Goal: Find specific page/section: Find specific page/section

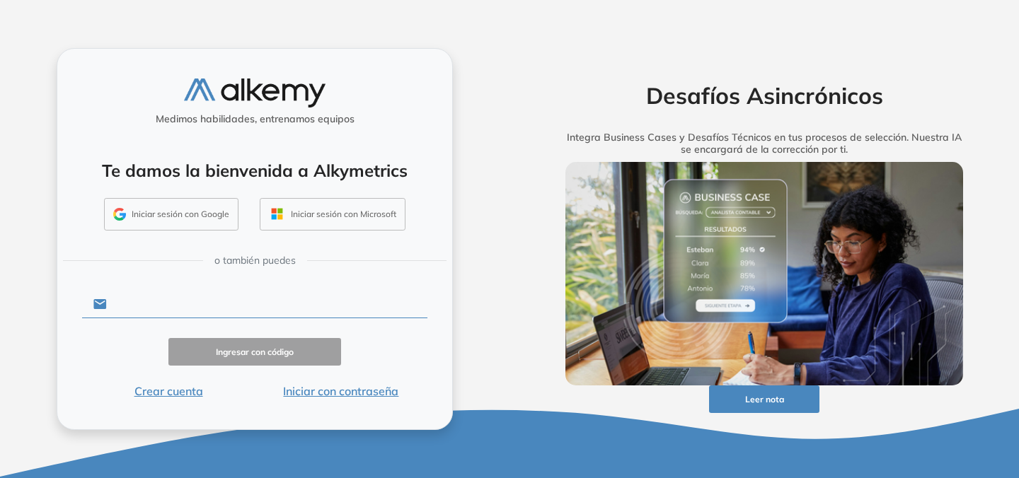
click at [256, 308] on input "text" at bounding box center [267, 304] width 320 height 27
type input "**********"
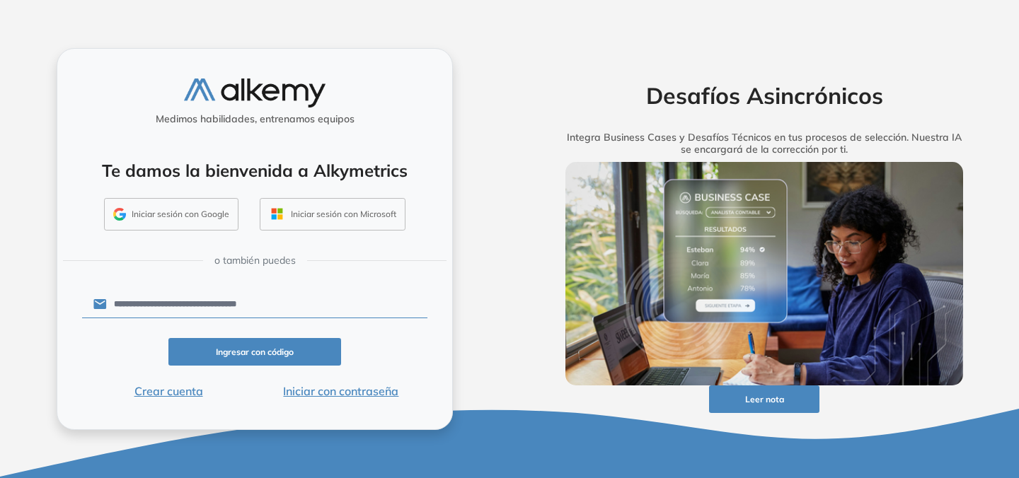
click at [265, 356] on button "Ingresar con código" at bounding box center [254, 352] width 173 height 28
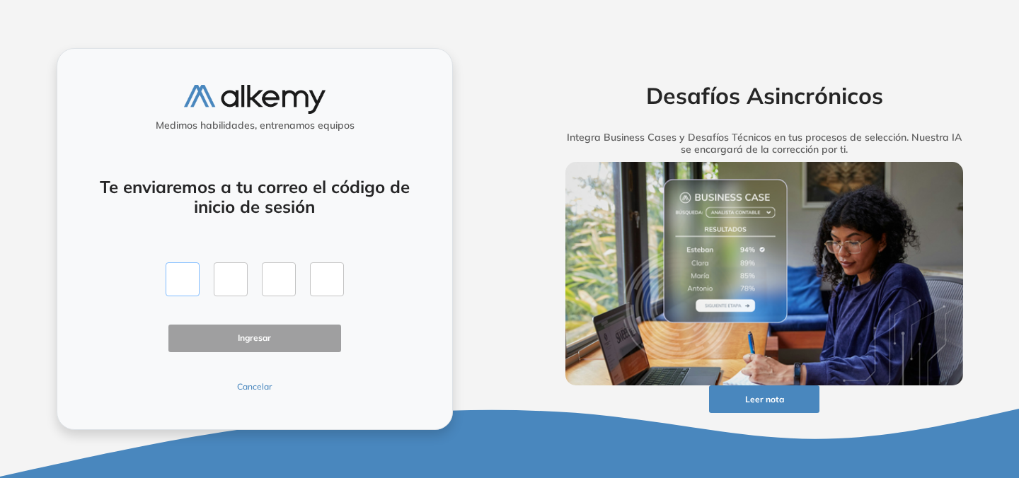
click at [182, 265] on input "text" at bounding box center [183, 279] width 34 height 34
type input "*"
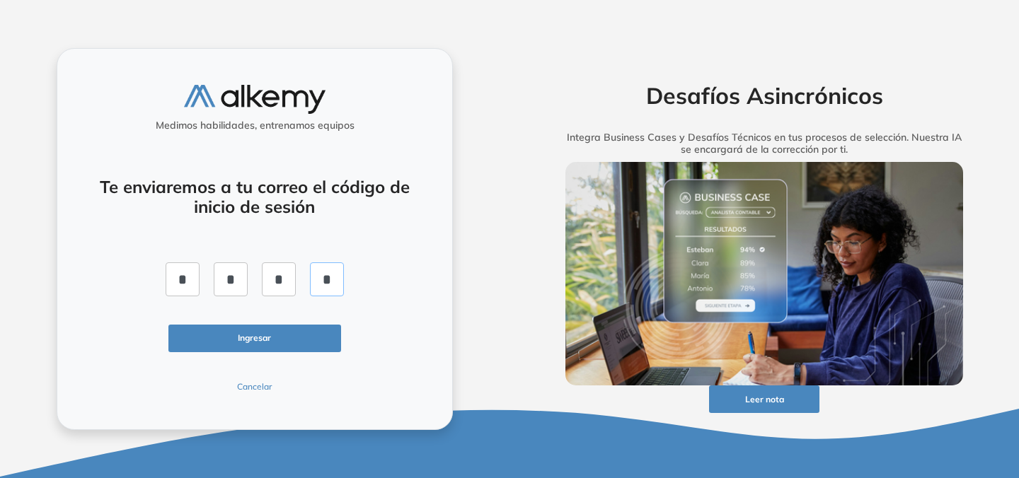
type input "*"
click at [208, 336] on button "Ingresar" at bounding box center [254, 339] width 173 height 28
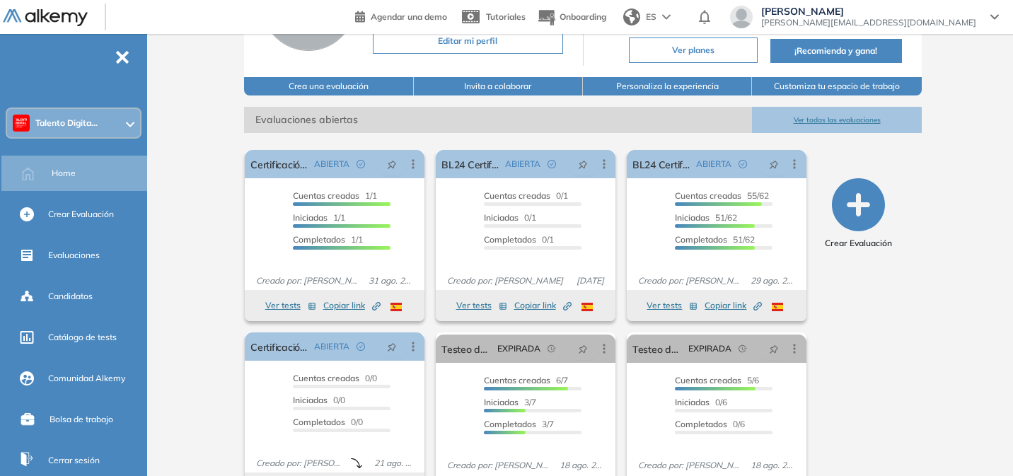
scroll to position [153, 0]
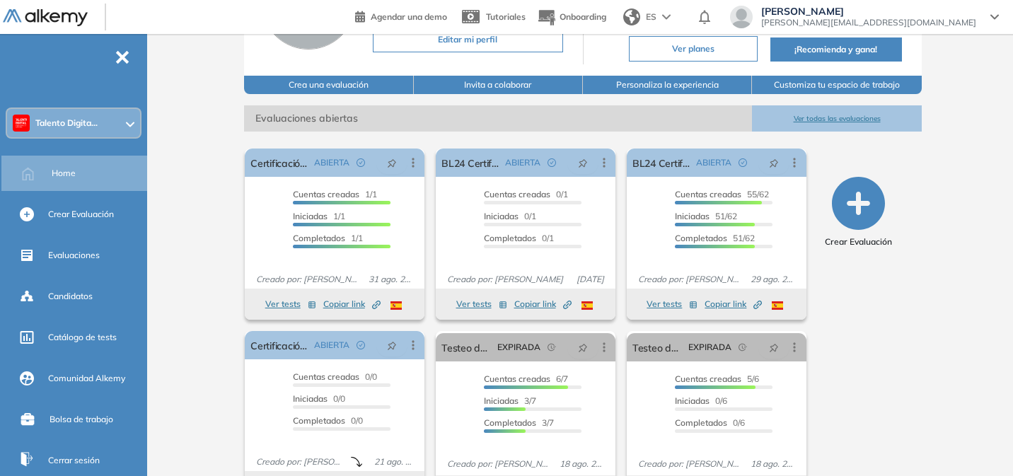
click at [52, 124] on span "Talento Digita..." at bounding box center [66, 122] width 62 height 11
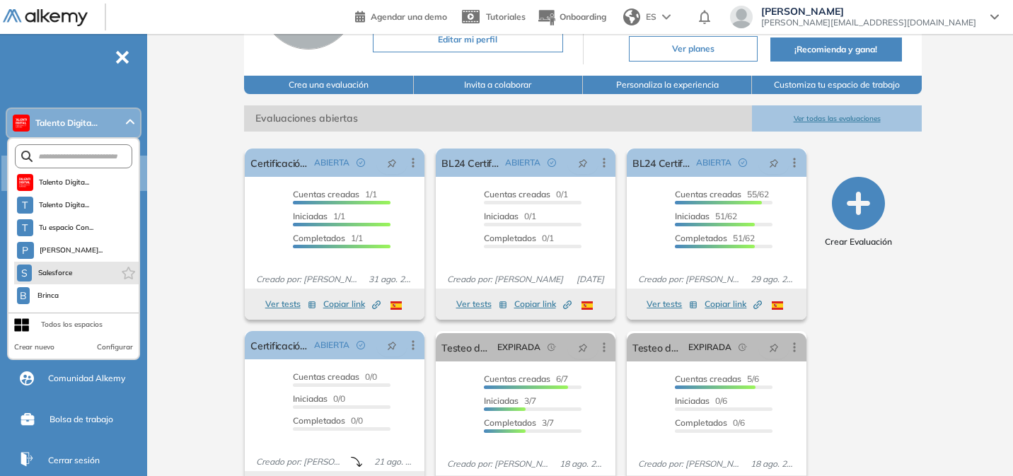
click at [75, 273] on li "S Salesforce" at bounding box center [76, 273] width 124 height 23
click at [63, 277] on span "Salesforce" at bounding box center [55, 272] width 36 height 11
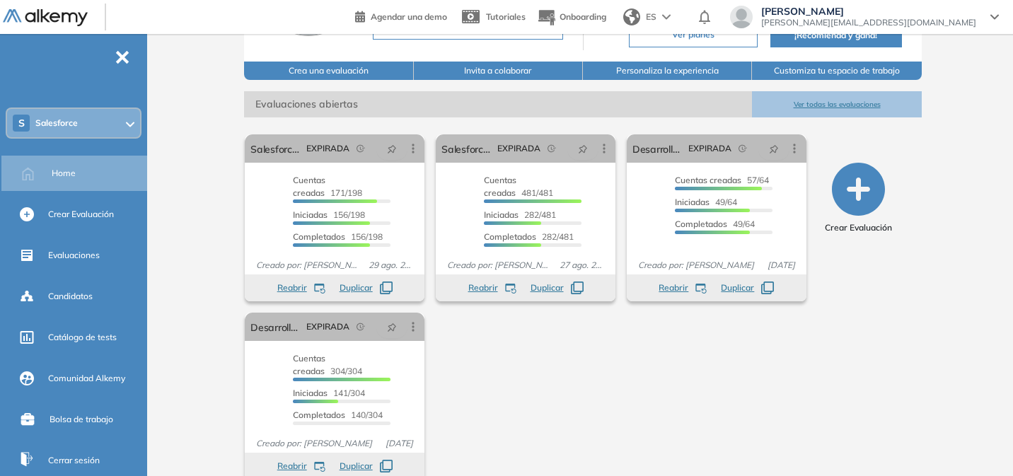
scroll to position [175, 0]
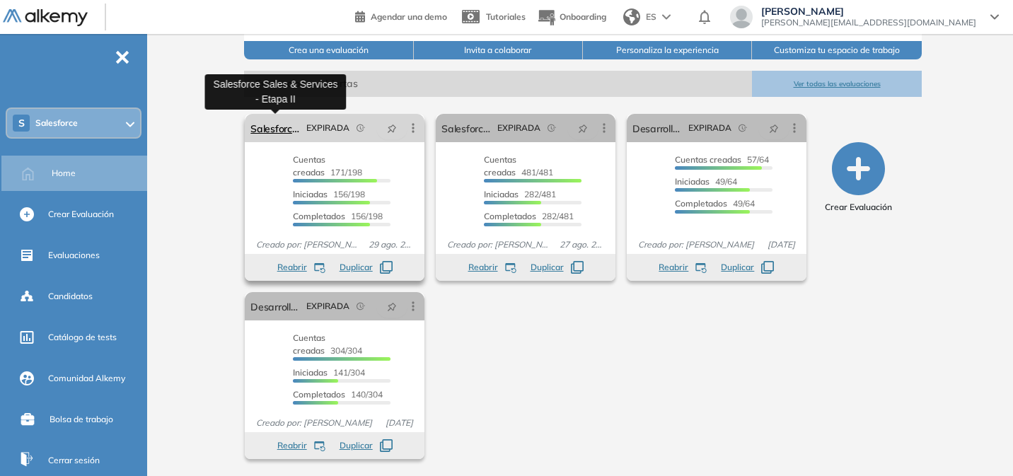
click at [276, 129] on link "Salesforce Sales & Services - Etapa II" at bounding box center [275, 128] width 50 height 28
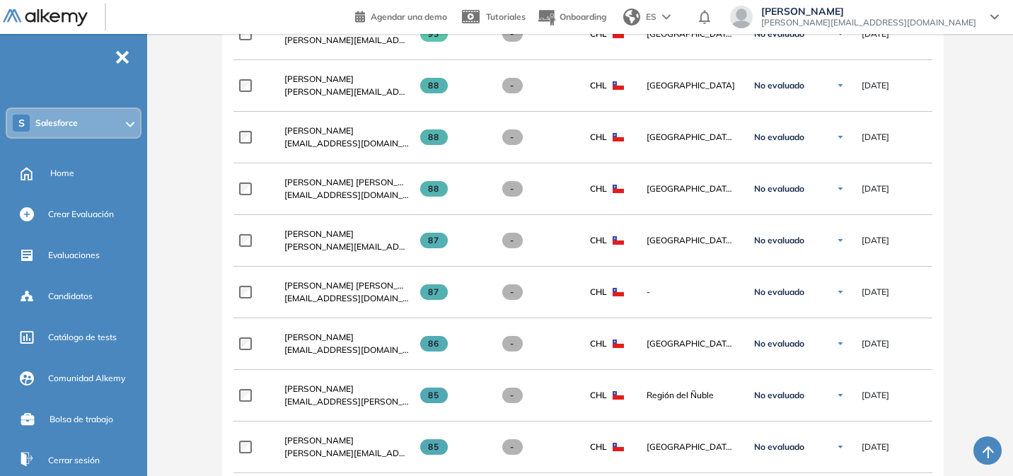
scroll to position [359, 0]
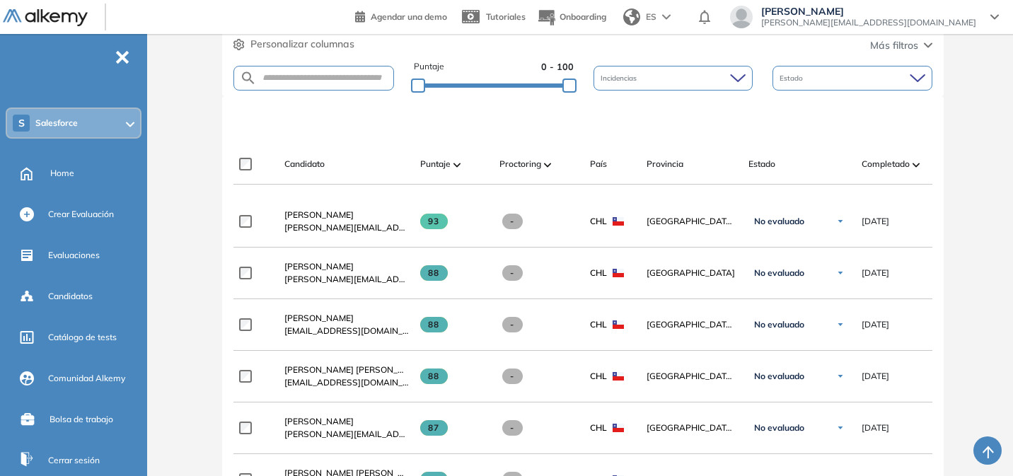
click at [882, 88] on div "Estado" at bounding box center [852, 78] width 160 height 25
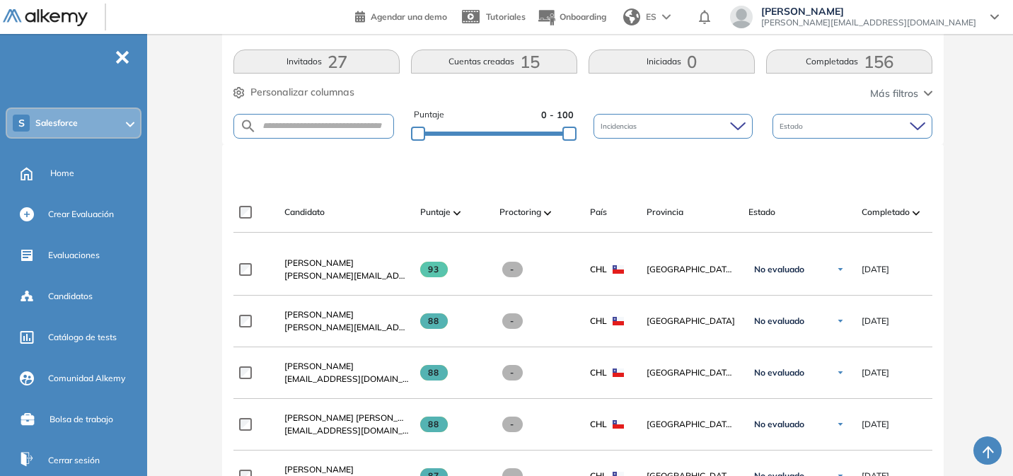
scroll to position [228, 0]
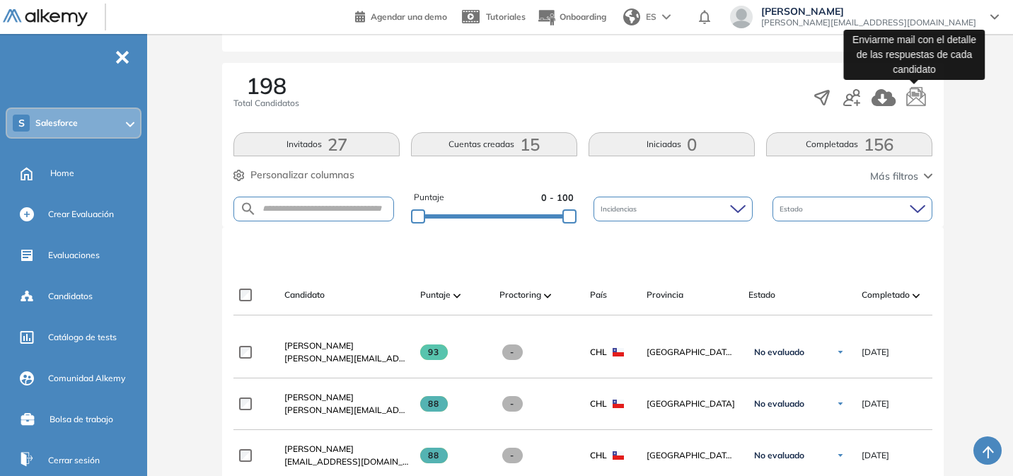
click at [912, 103] on icon "button" at bounding box center [915, 97] width 21 height 21
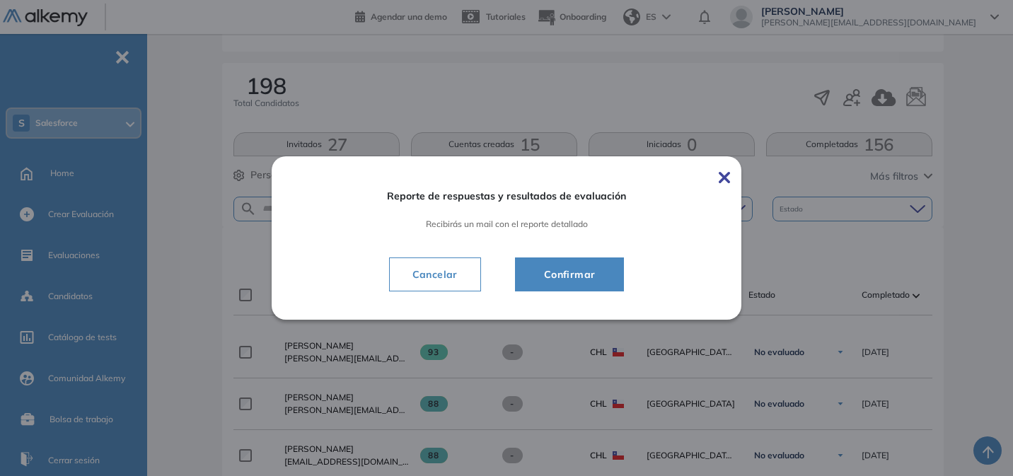
click at [612, 271] on button "Confirmar" at bounding box center [570, 274] width 110 height 34
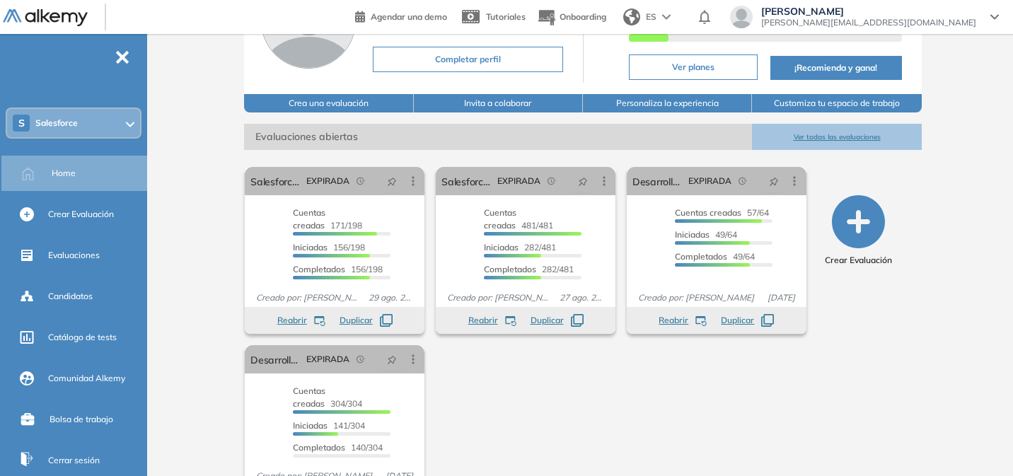
scroll to position [123, 0]
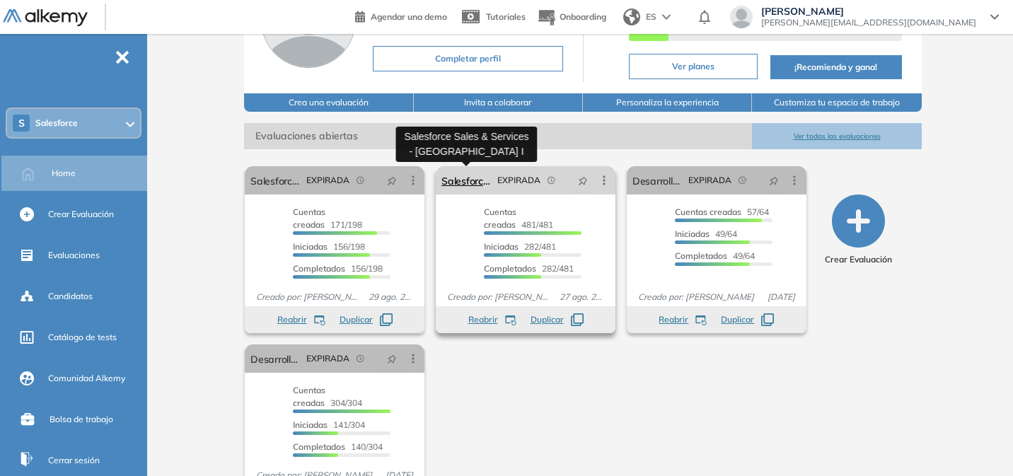
click at [482, 181] on link "Salesforce Sales & Services - [GEOGRAPHIC_DATA] I" at bounding box center [466, 180] width 50 height 28
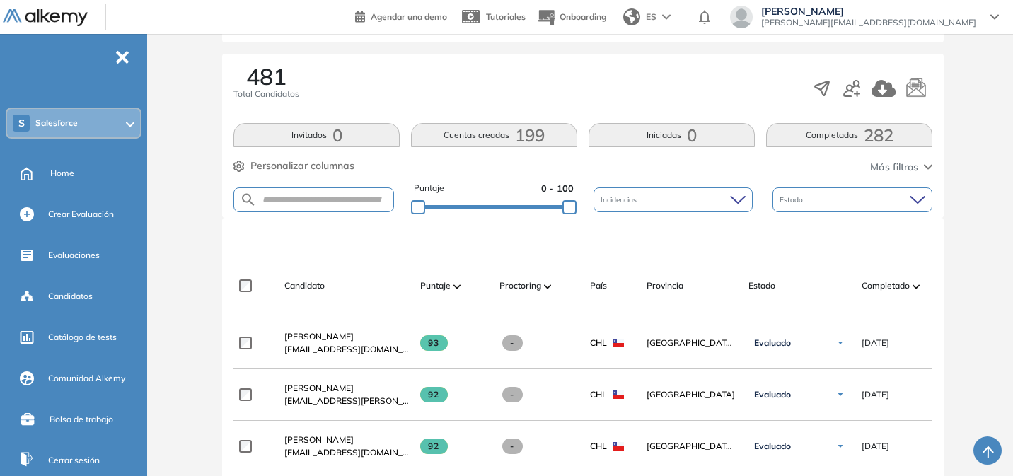
scroll to position [246, 0]
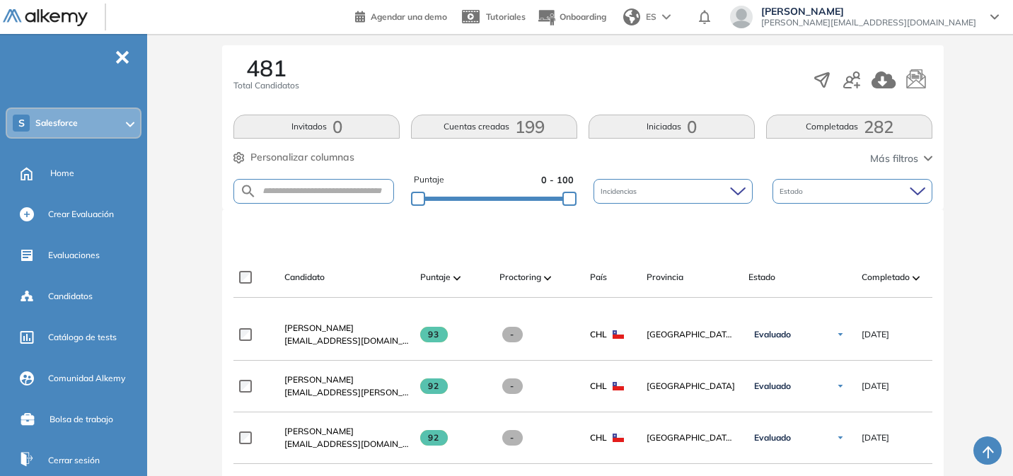
click at [795, 195] on span "Estado" at bounding box center [792, 191] width 26 height 11
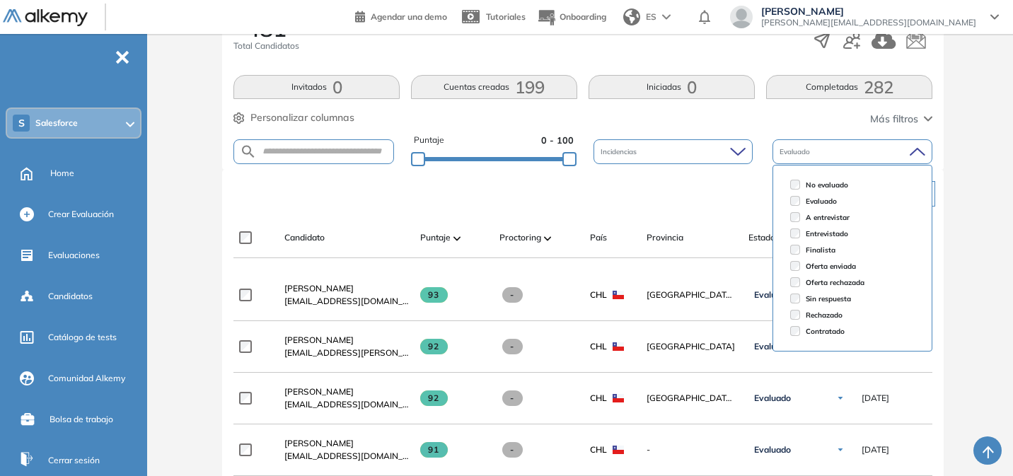
scroll to position [289, 0]
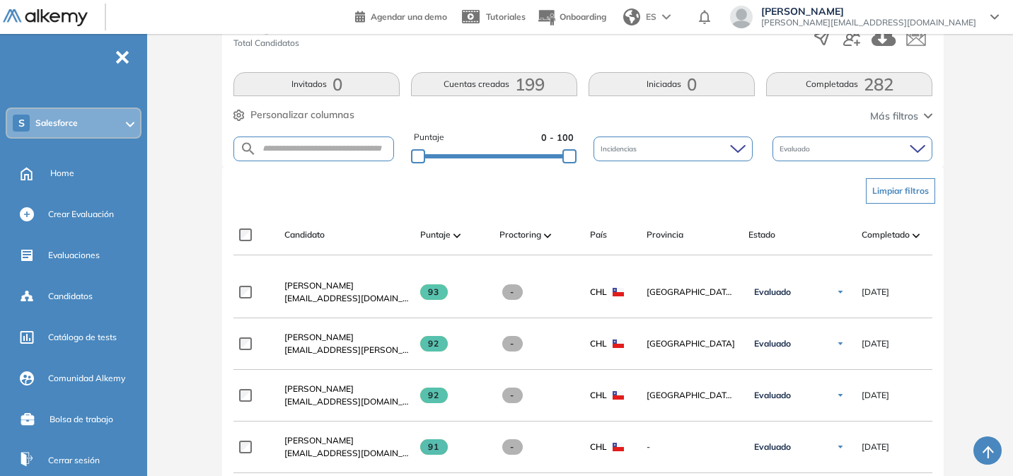
click at [728, 187] on div "Limpiar filtros" at bounding box center [585, 191] width 699 height 42
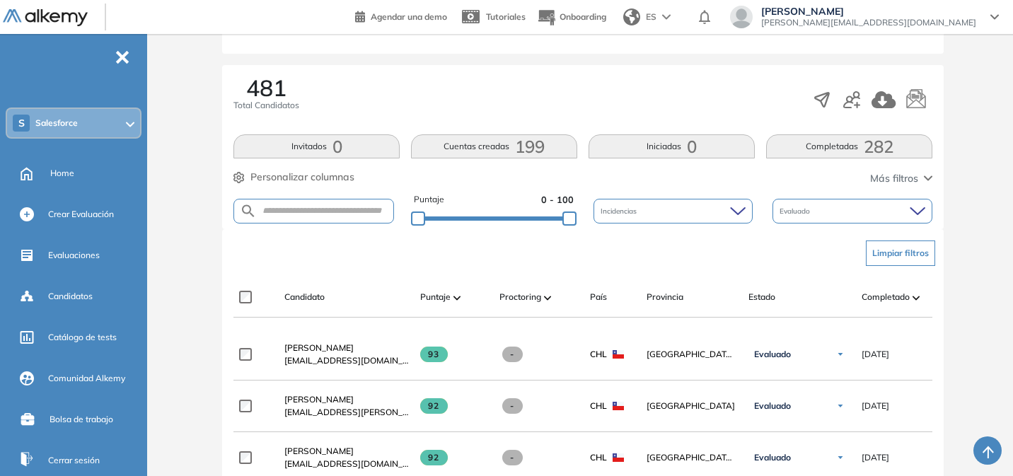
scroll to position [224, 0]
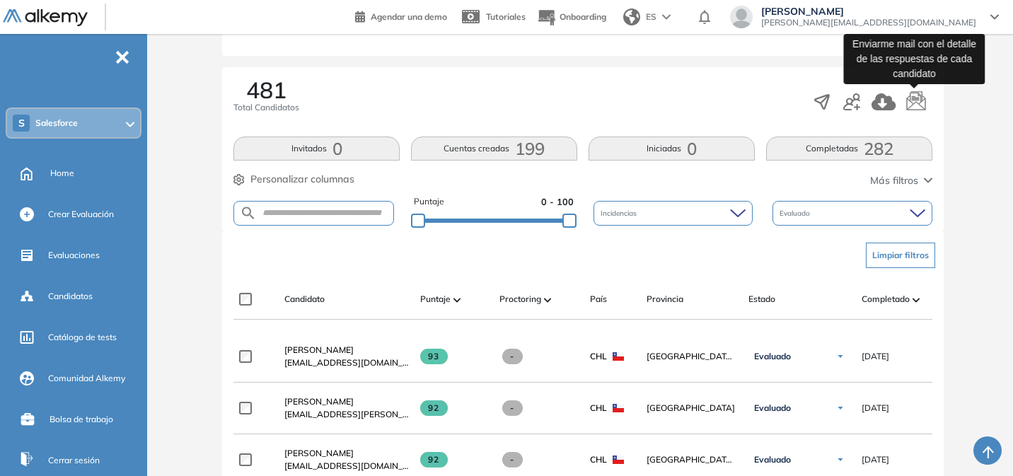
click at [912, 103] on icon "button" at bounding box center [915, 101] width 21 height 21
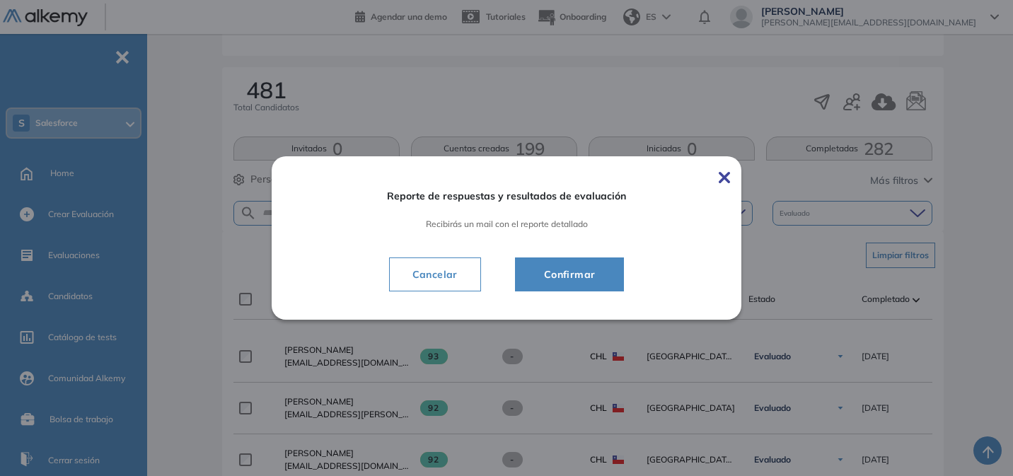
click at [577, 269] on span "Confirmar" at bounding box center [570, 274] width 74 height 17
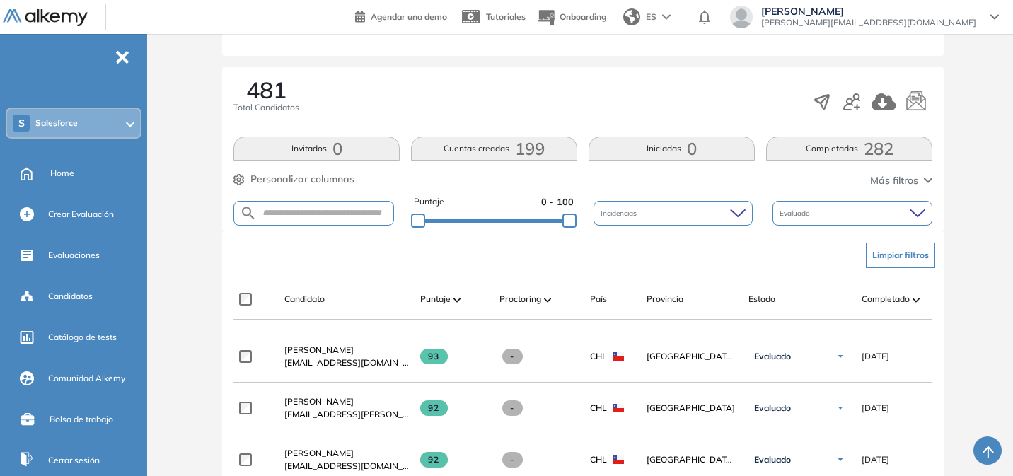
click at [878, 218] on div "Evaluado" at bounding box center [852, 213] width 160 height 25
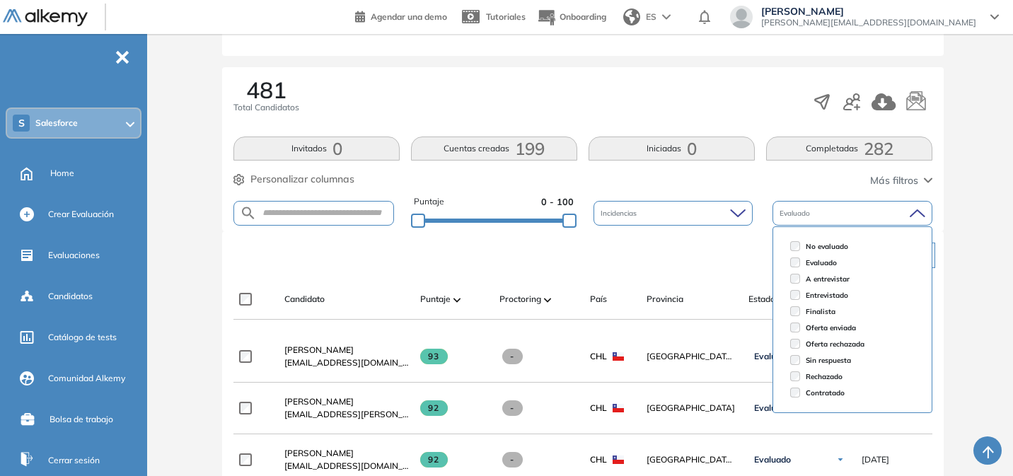
click at [840, 250] on span "No evaluado" at bounding box center [827, 246] width 42 height 11
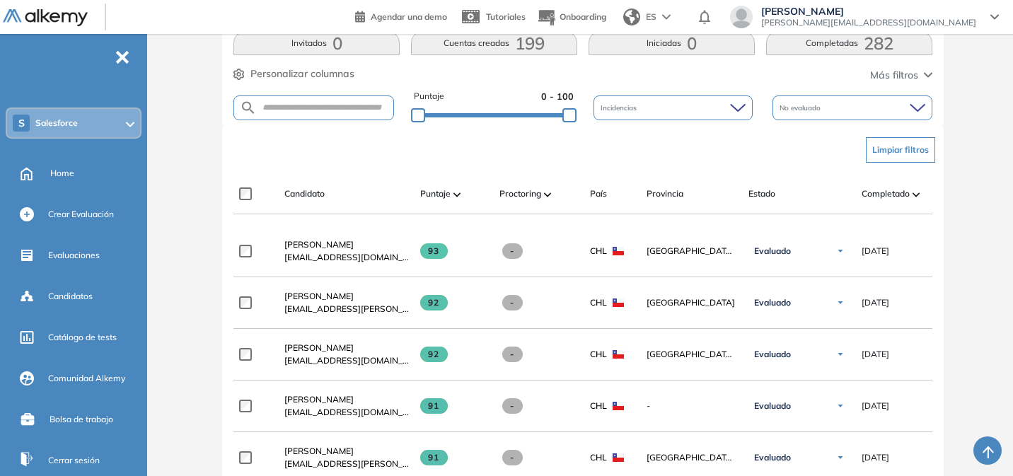
scroll to position [331, 0]
click at [905, 107] on div "No evaluado" at bounding box center [852, 106] width 160 height 25
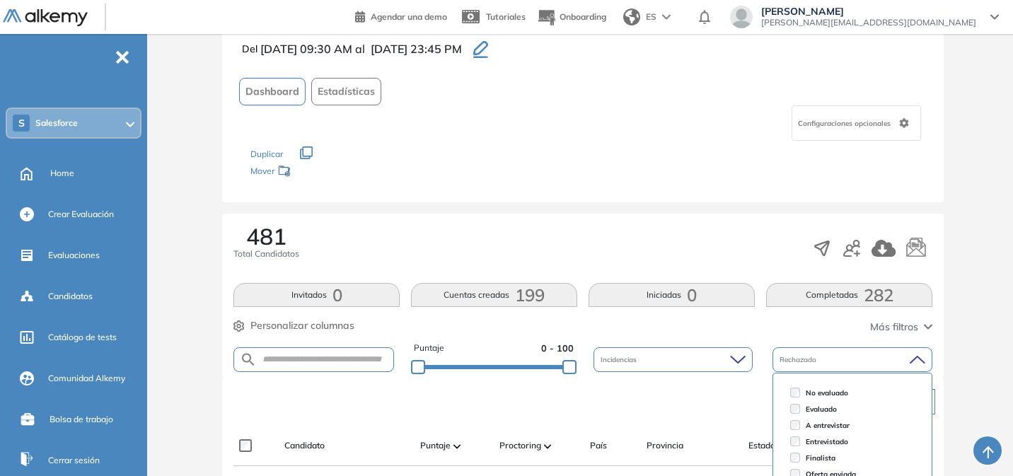
scroll to position [360, 0]
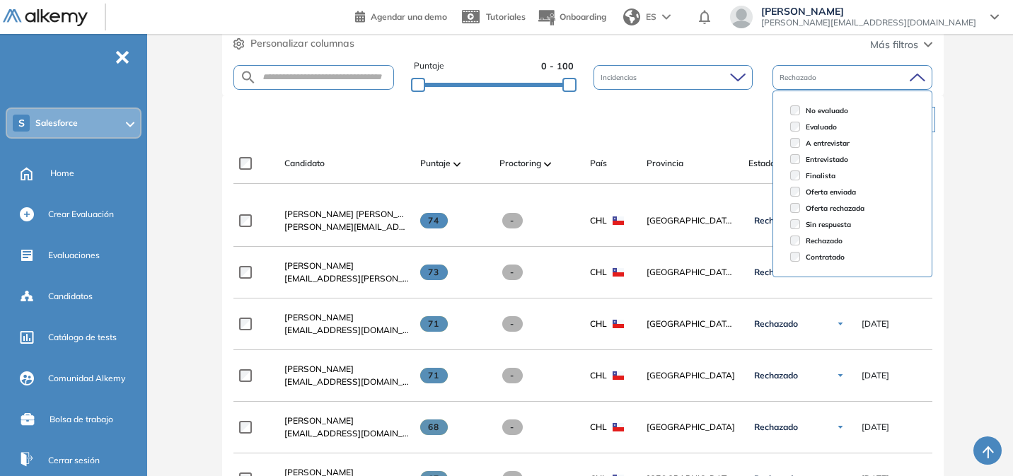
click at [830, 112] on span "No evaluado" at bounding box center [827, 110] width 42 height 11
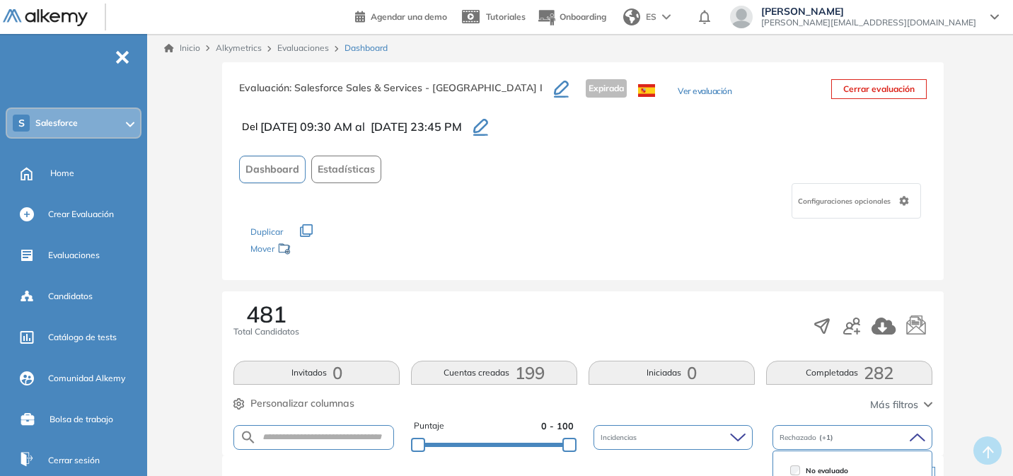
scroll to position [397, 0]
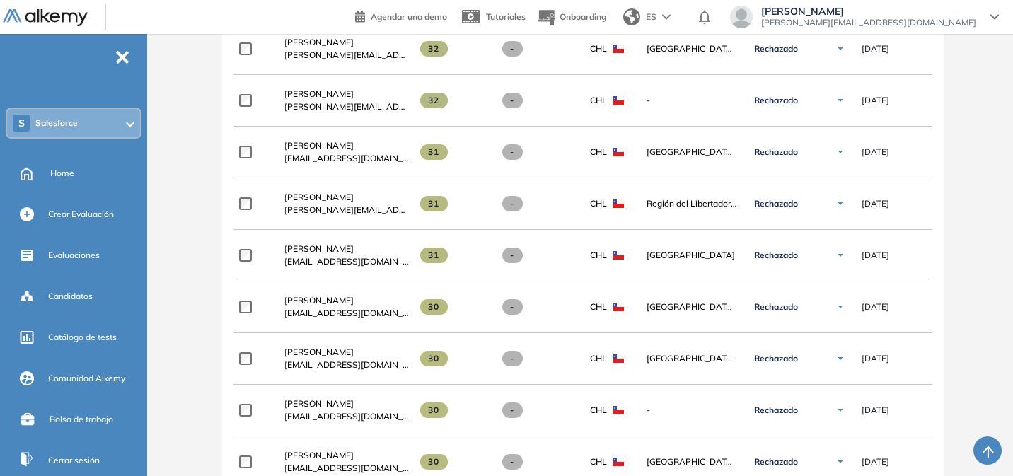
scroll to position [2243, 0]
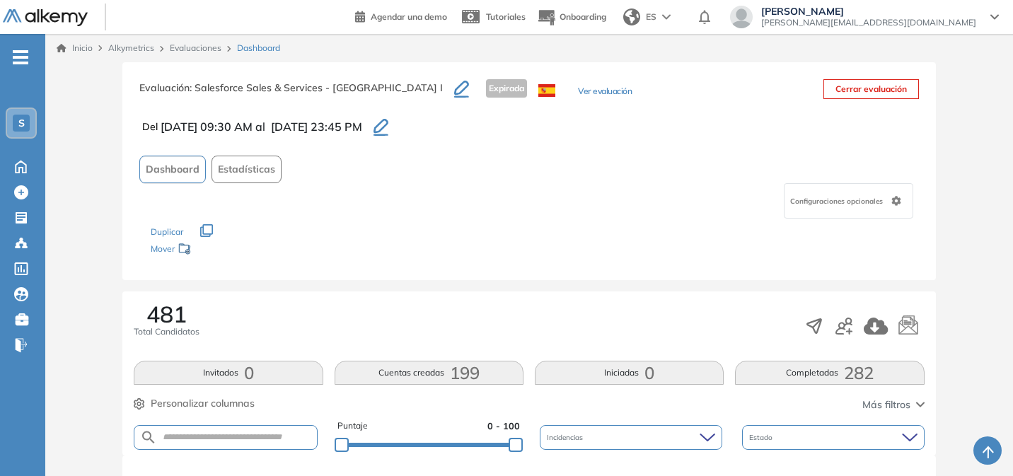
scroll to position [206, 0]
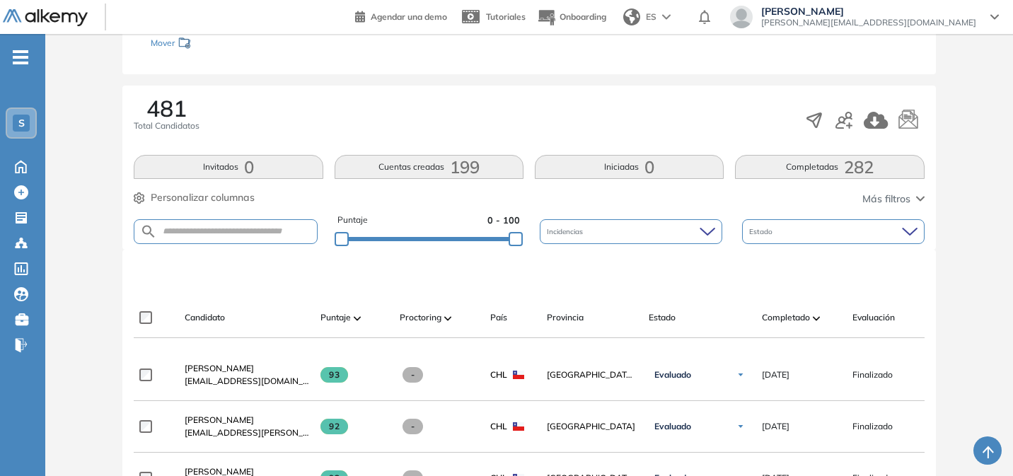
click at [907, 238] on div "Estado" at bounding box center [833, 231] width 182 height 25
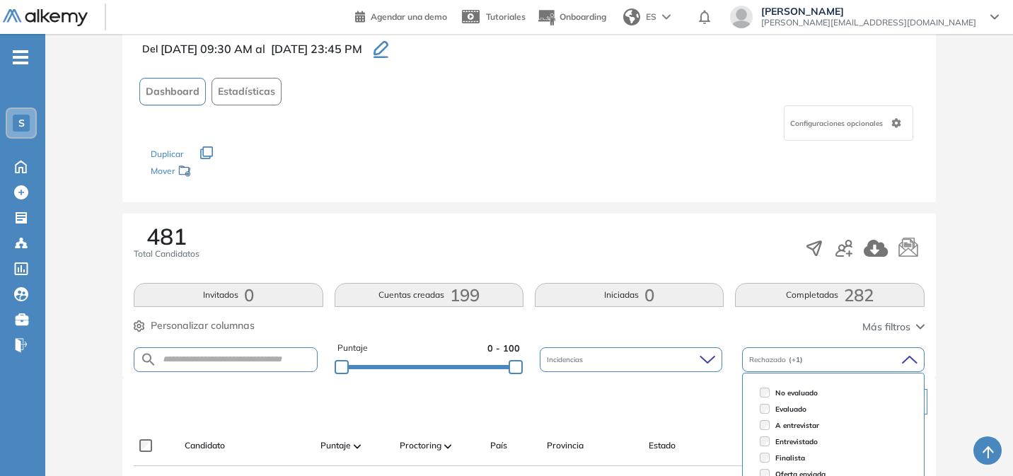
scroll to position [359, 0]
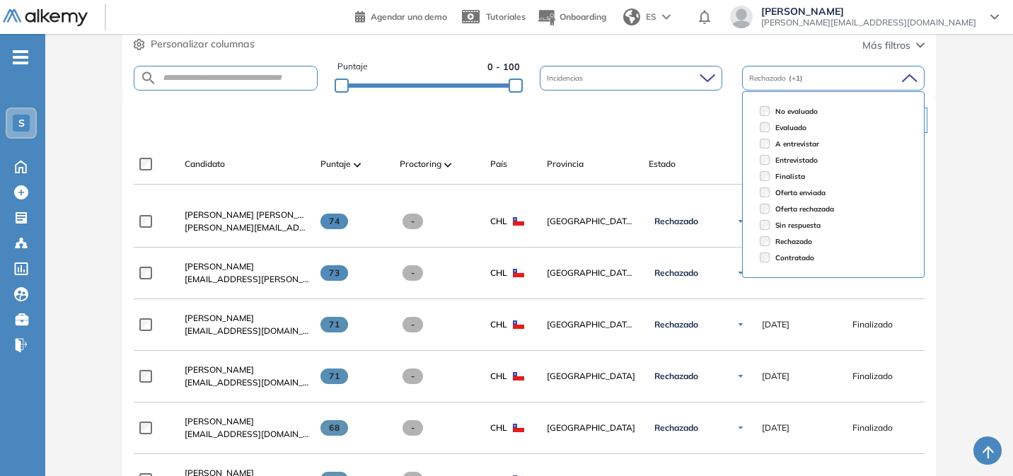
click at [951, 204] on div "Evaluación : Salesforce Sales & Services - Etapa I Expirada Ver evaluación Cerr…" at bounding box center [529, 475] width 956 height 1545
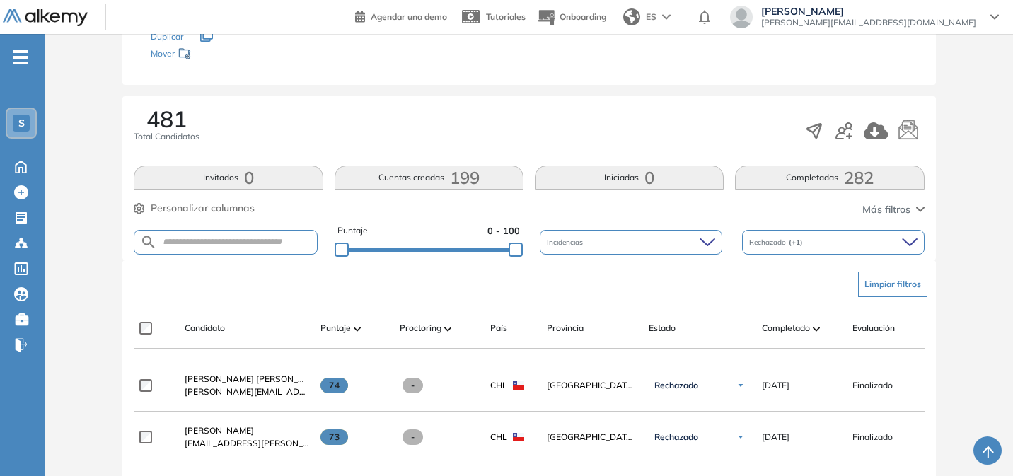
scroll to position [213, 0]
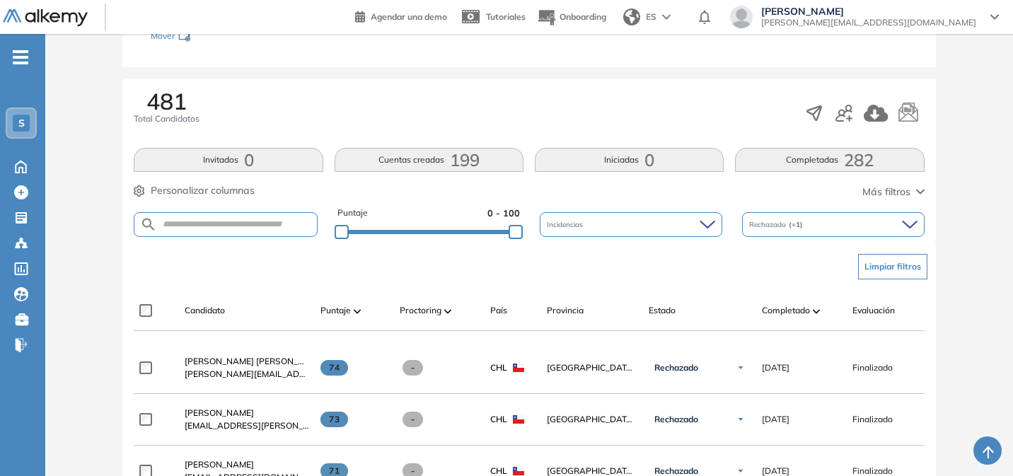
click at [917, 222] on icon at bounding box center [910, 224] width 16 height 9
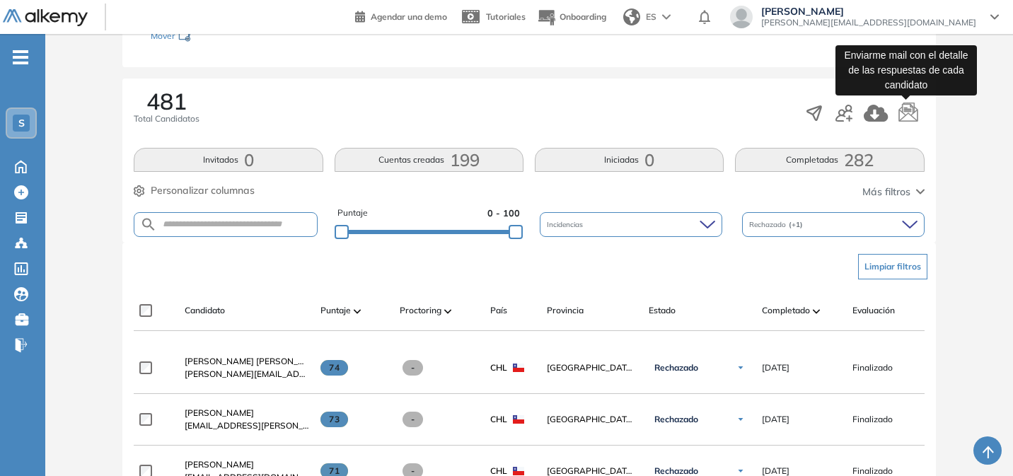
click at [908, 108] on icon "button" at bounding box center [908, 113] width 21 height 21
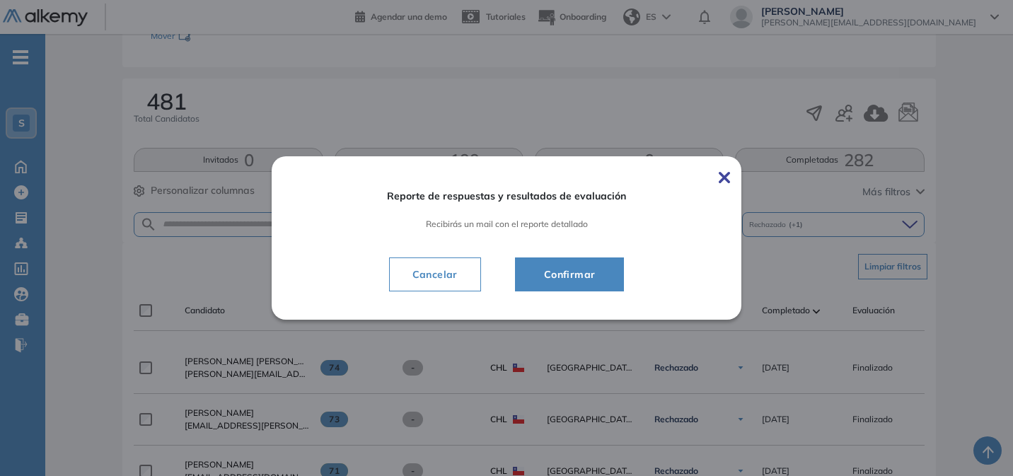
click at [557, 283] on button "Confirmar" at bounding box center [570, 274] width 110 height 34
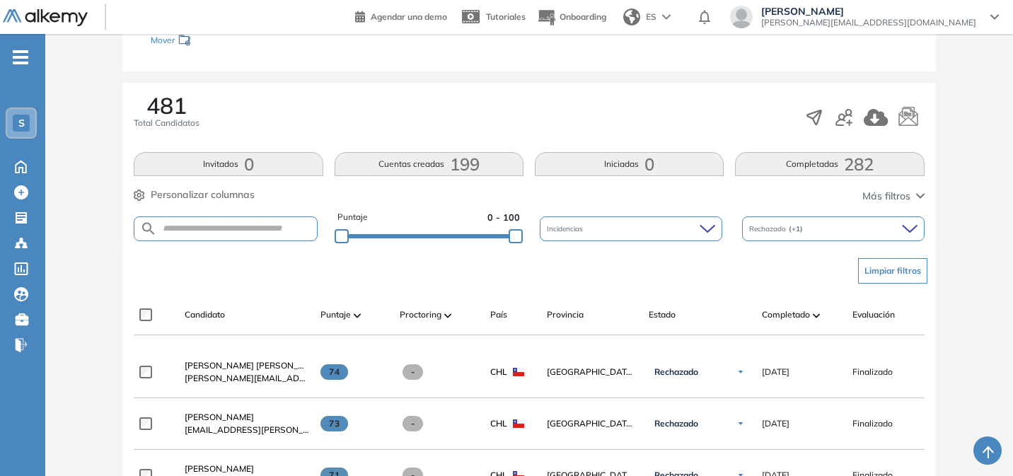
scroll to position [197, 0]
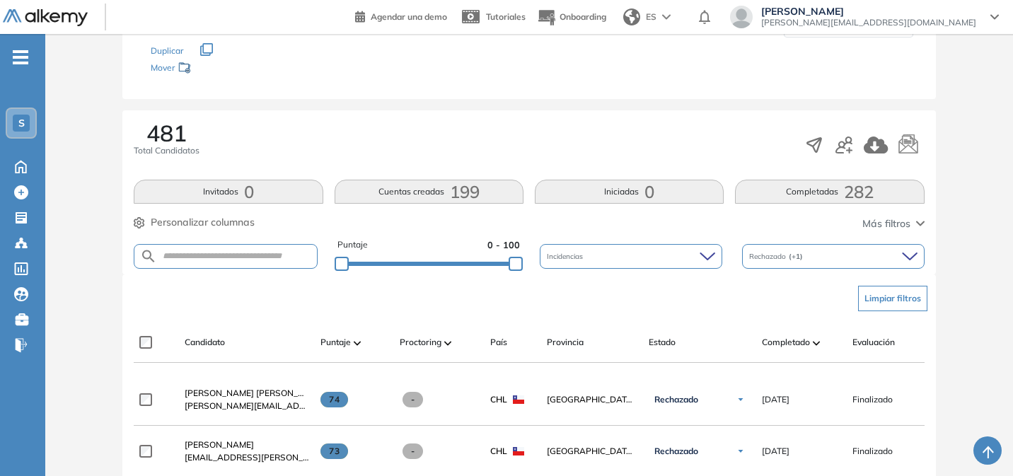
scroll to position [191, 0]
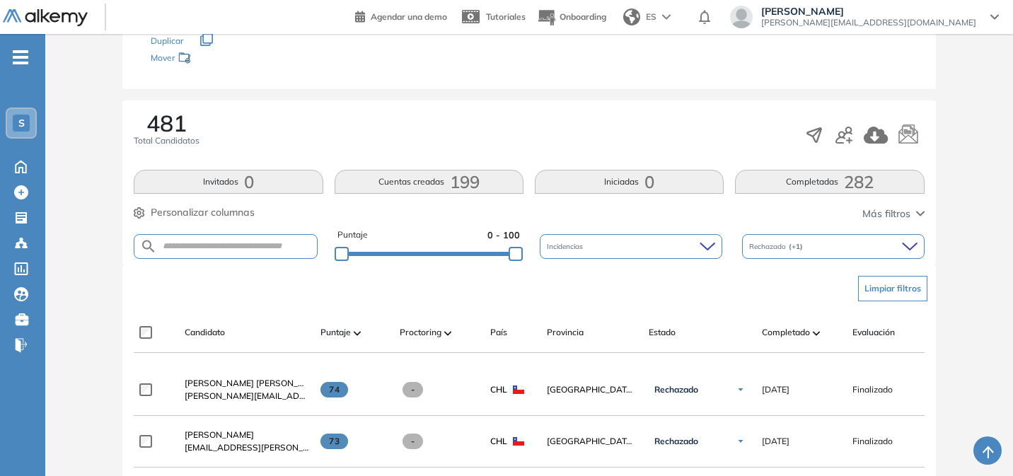
click at [794, 238] on div "Rechazado (+1)" at bounding box center [833, 246] width 182 height 25
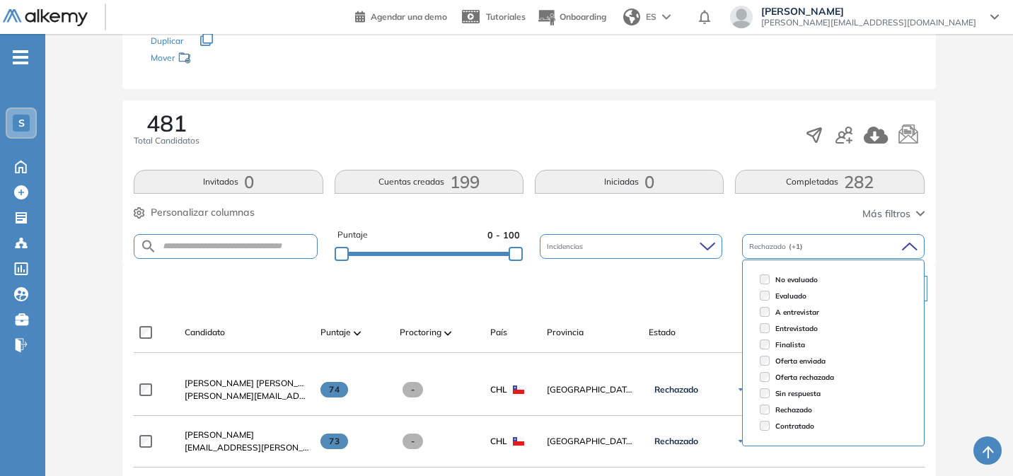
click at [810, 282] on span "No evaluado" at bounding box center [796, 279] width 42 height 11
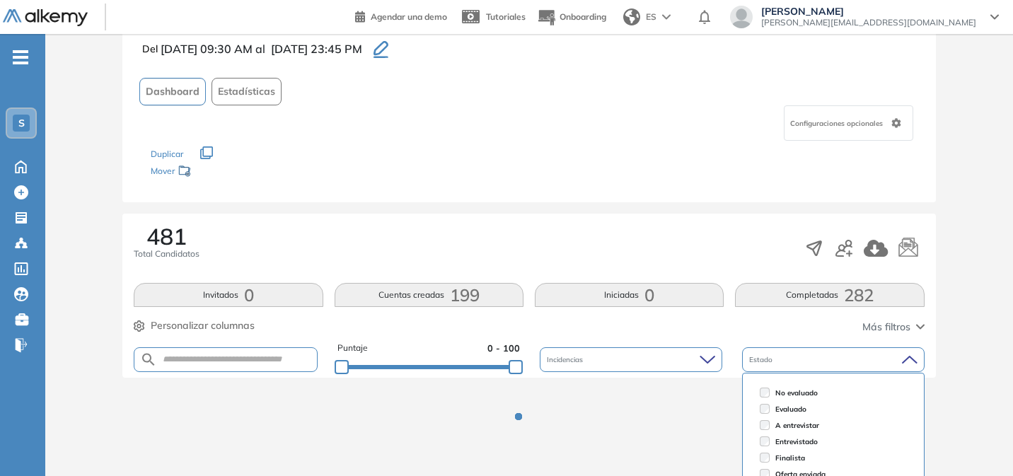
scroll to position [191, 0]
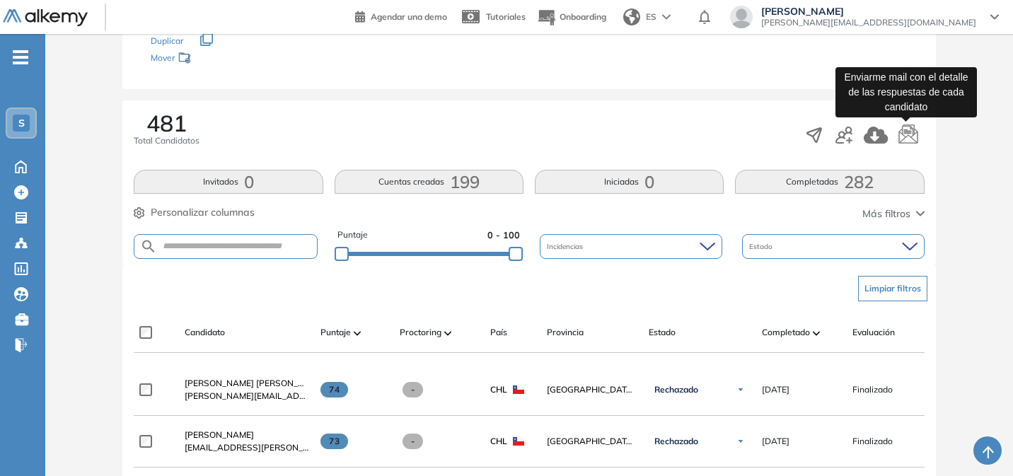
click at [900, 132] on icon "button" at bounding box center [907, 133] width 19 height 20
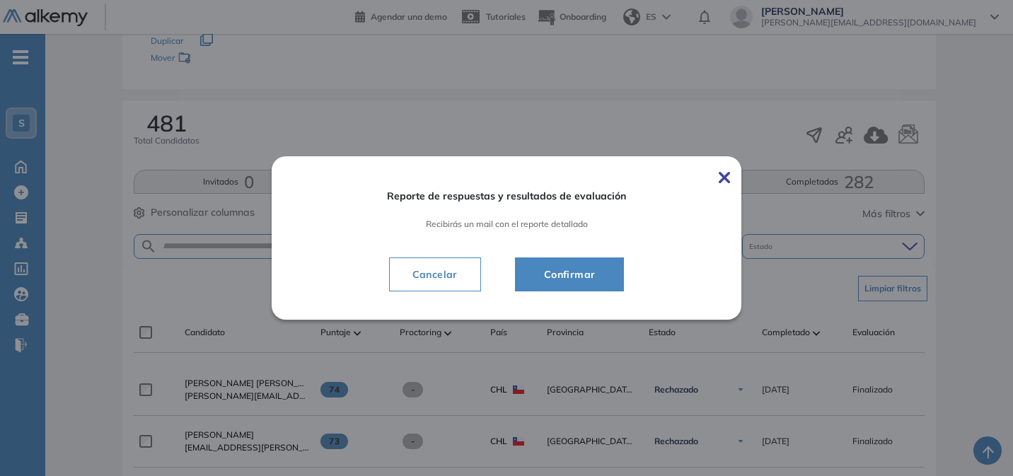
click at [609, 274] on button "Confirmar" at bounding box center [570, 274] width 110 height 34
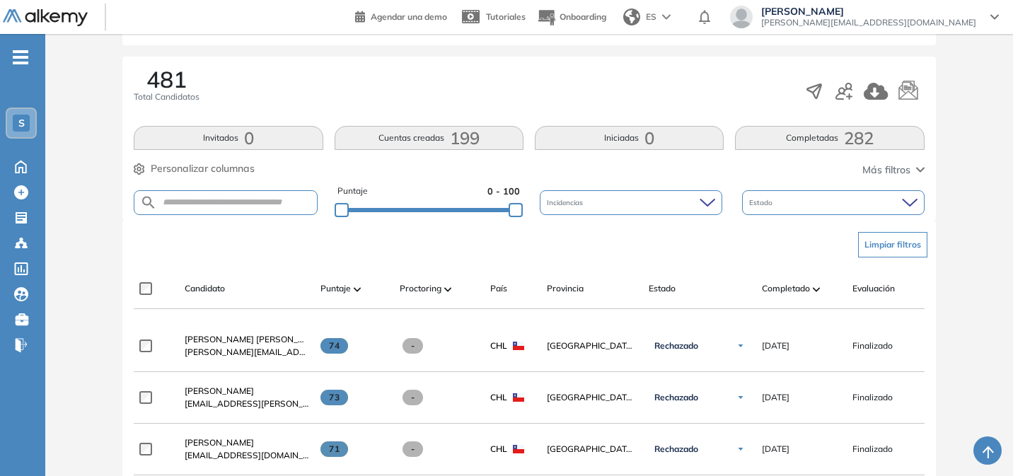
scroll to position [0, 0]
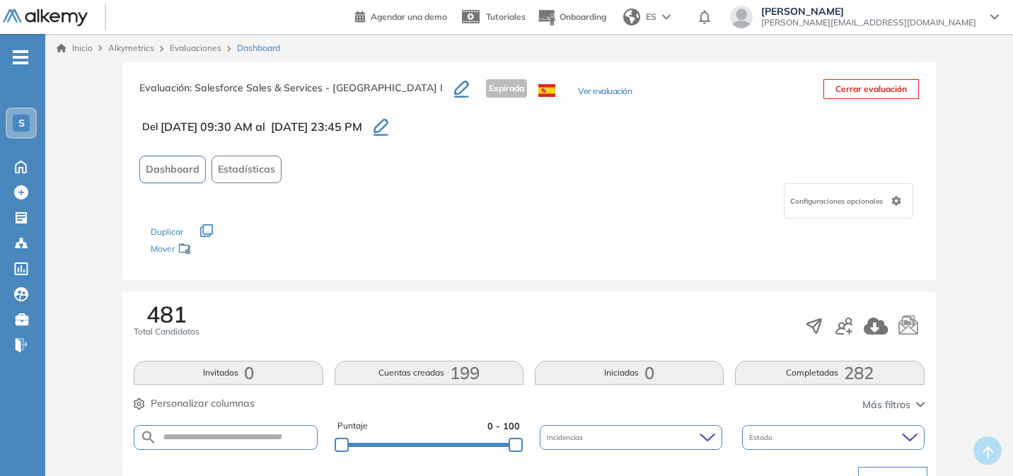
click at [30, 62] on ul "S Home Home Crear Evaluación Crear Evaluación Evaluaciones Evaluaciones Candida…" at bounding box center [22, 207] width 45 height 301
click at [20, 60] on span "-" at bounding box center [21, 55] width 16 height 11
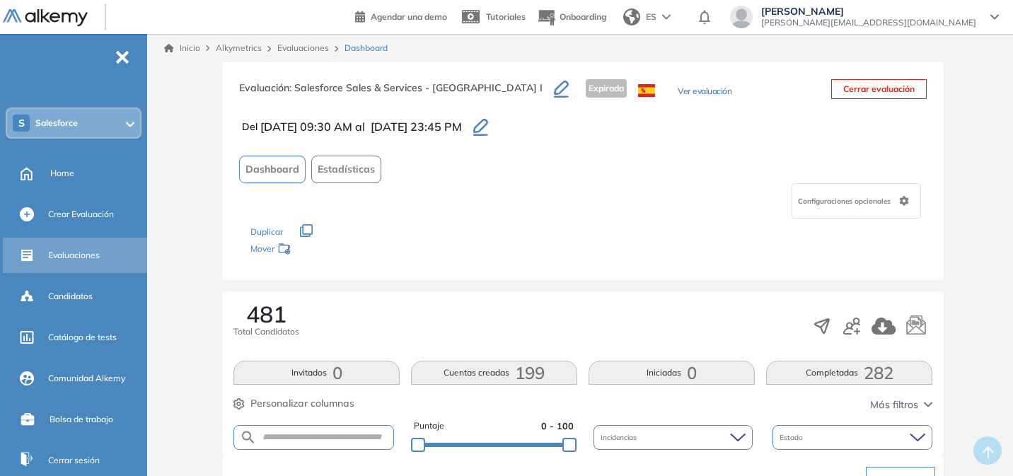
click at [74, 257] on span "Evaluaciones" at bounding box center [74, 255] width 52 height 13
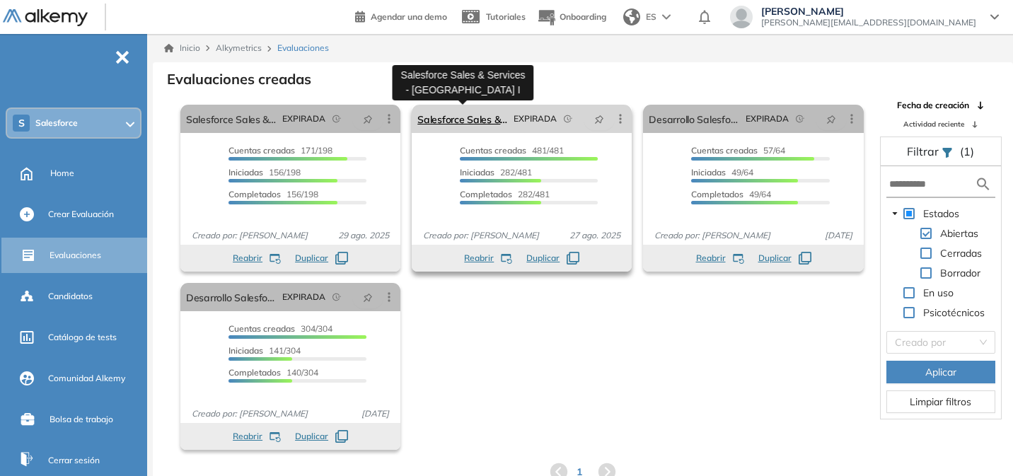
click at [495, 117] on link "Salesforce Sales & Services - [GEOGRAPHIC_DATA] I" at bounding box center [462, 119] width 91 height 28
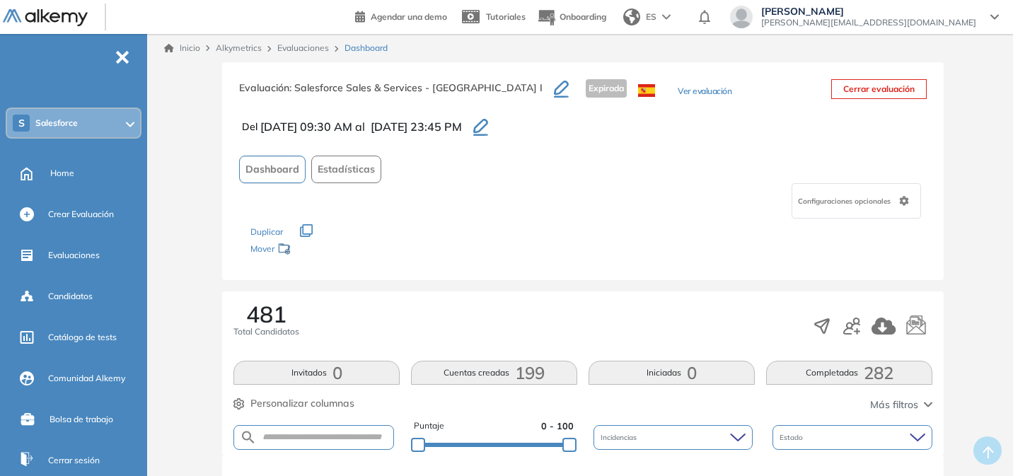
click at [88, 120] on div "S Salesforce" at bounding box center [73, 123] width 133 height 28
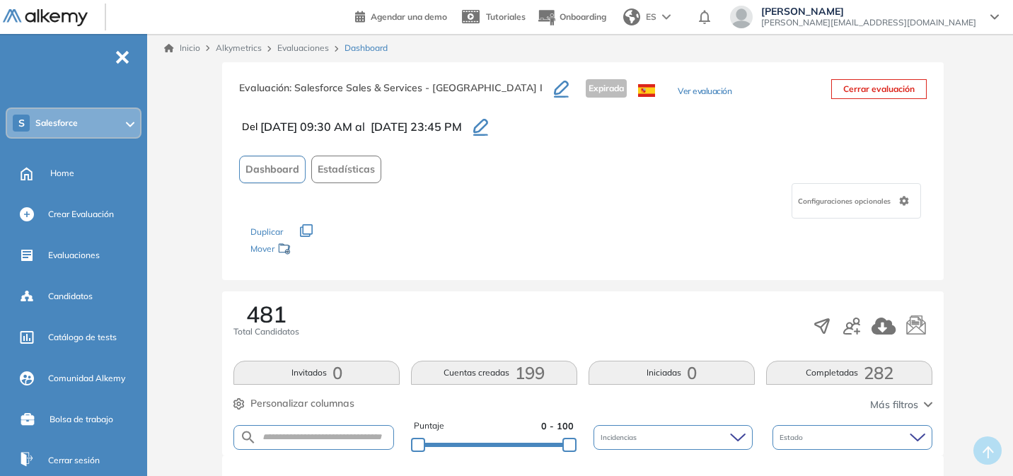
click at [301, 54] on div "Evaluaciones" at bounding box center [305, 48] width 67 height 13
click at [298, 50] on link "Evaluaciones" at bounding box center [303, 47] width 52 height 11
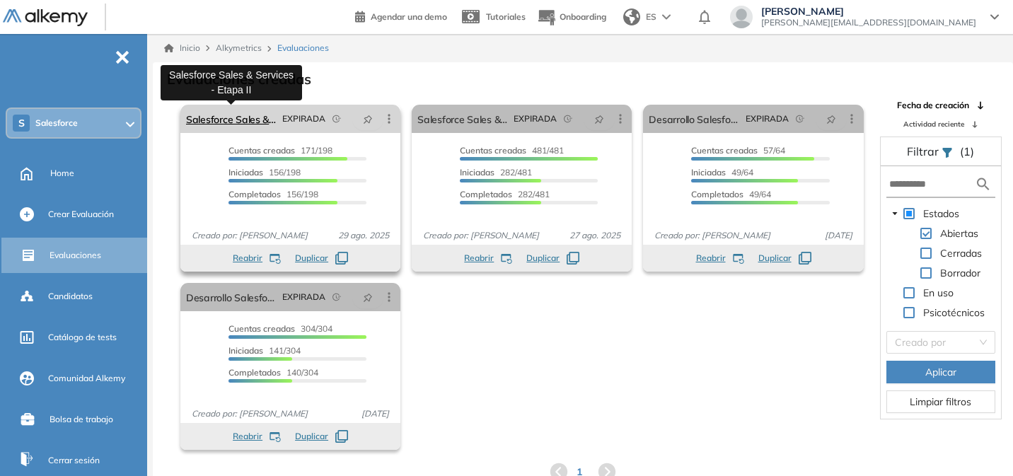
click at [253, 118] on link "Salesforce Sales & Services - Etapa II" at bounding box center [231, 119] width 91 height 28
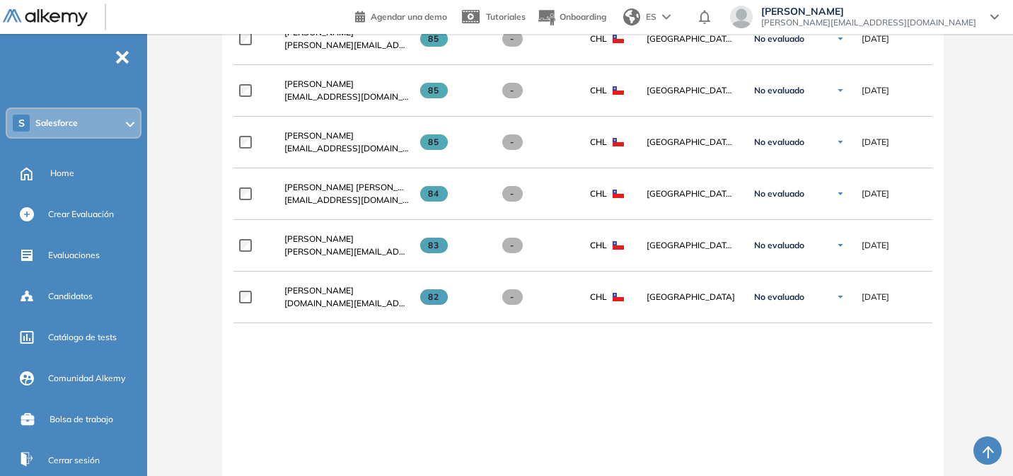
scroll to position [1033, 0]
